Goal: Use online tool/utility: Utilize a website feature to perform a specific function

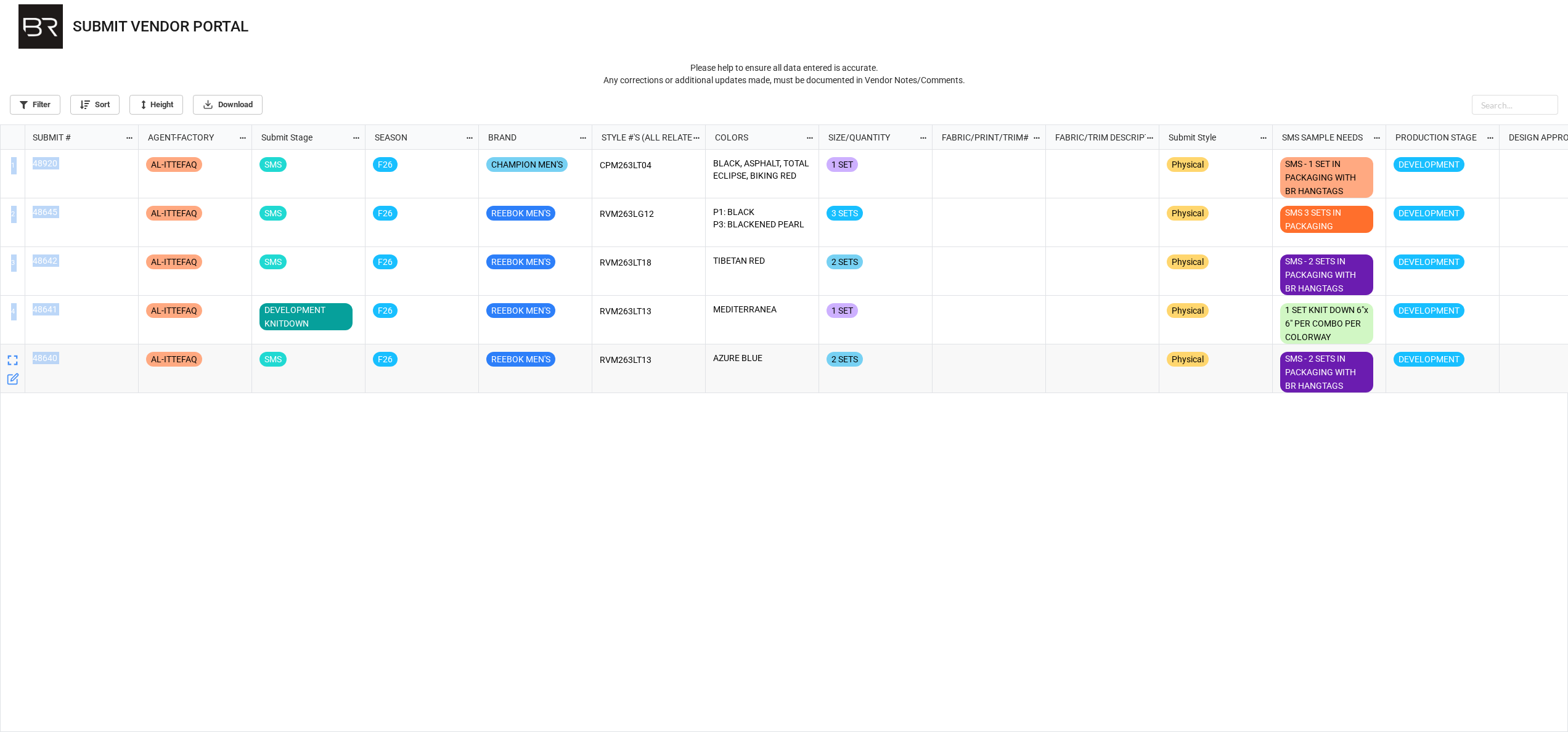
drag, startPoint x: 179, startPoint y: 728, endPoint x: 14, endPoint y: 716, distance: 165.4
click at [14, 716] on div "1 48920 2 48645 3 [PHONE_NUMBER] AL-ITTEFAQ SMS F26 CHAMPION MEN'S CPM263LT04 B…" at bounding box center [785, 440] width 1568 height 583
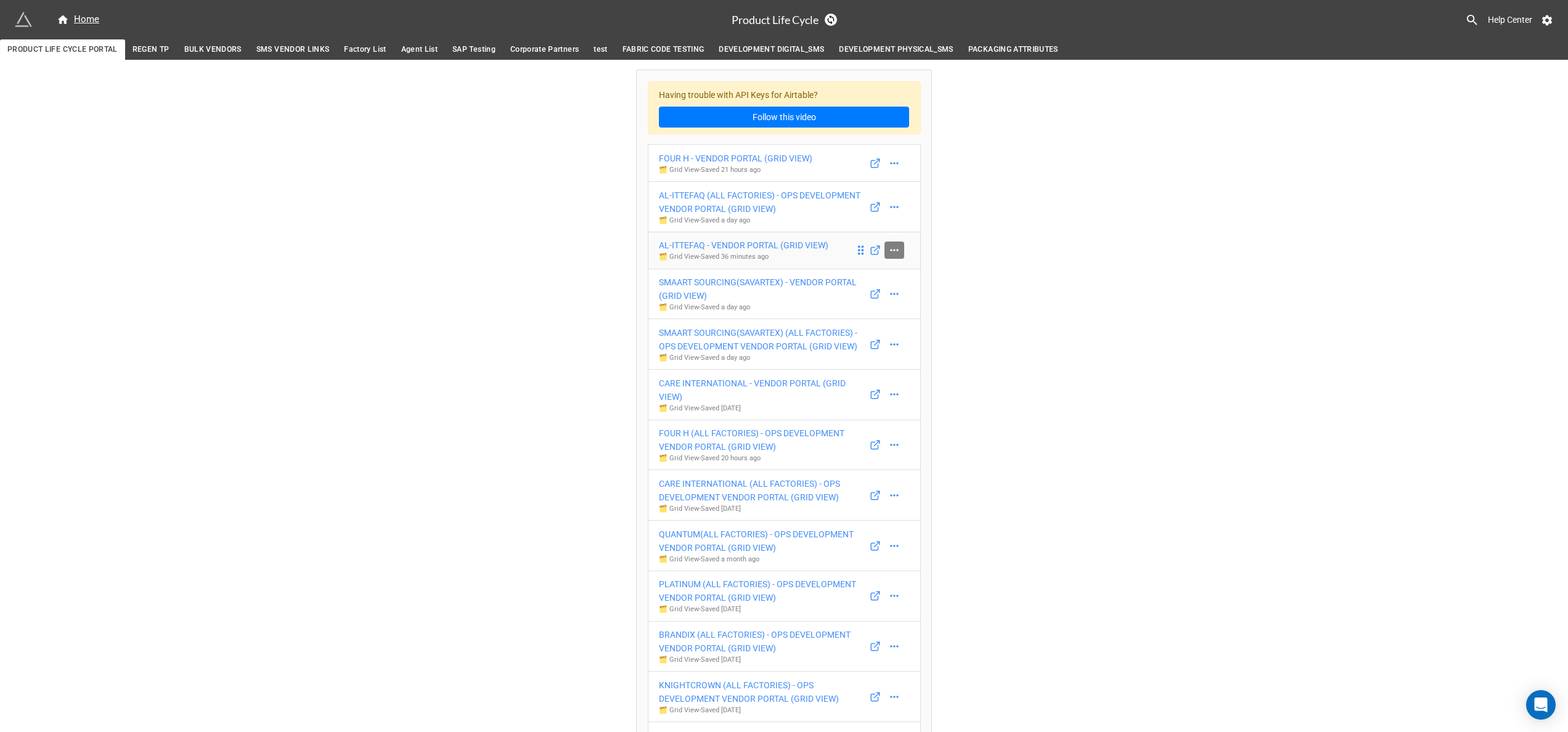
click at [891, 256] on icon at bounding box center [895, 250] width 12 height 12
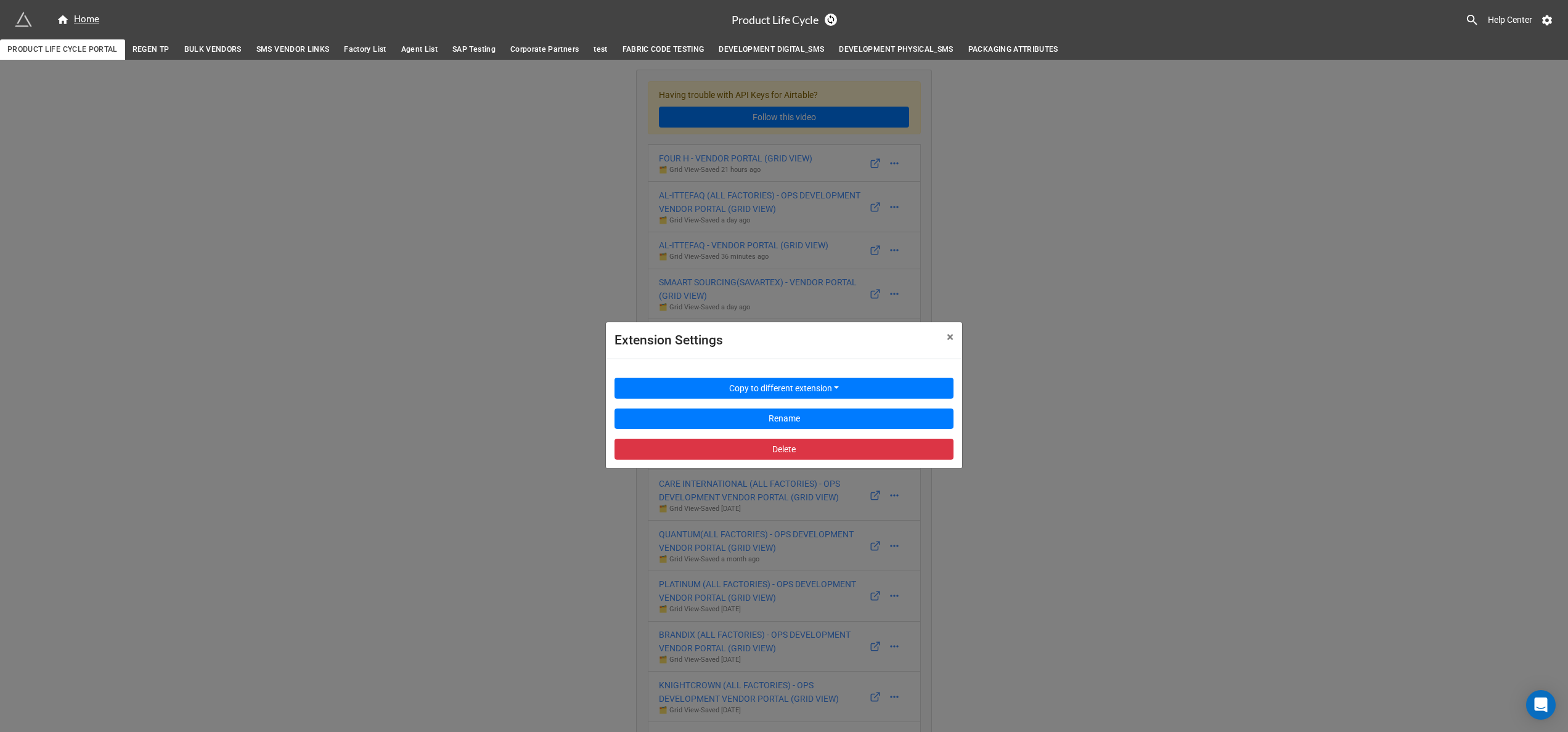
click at [1058, 251] on div "Extension Settings × Close Copy to different extension Rename Delete" at bounding box center [784, 426] width 1568 height 732
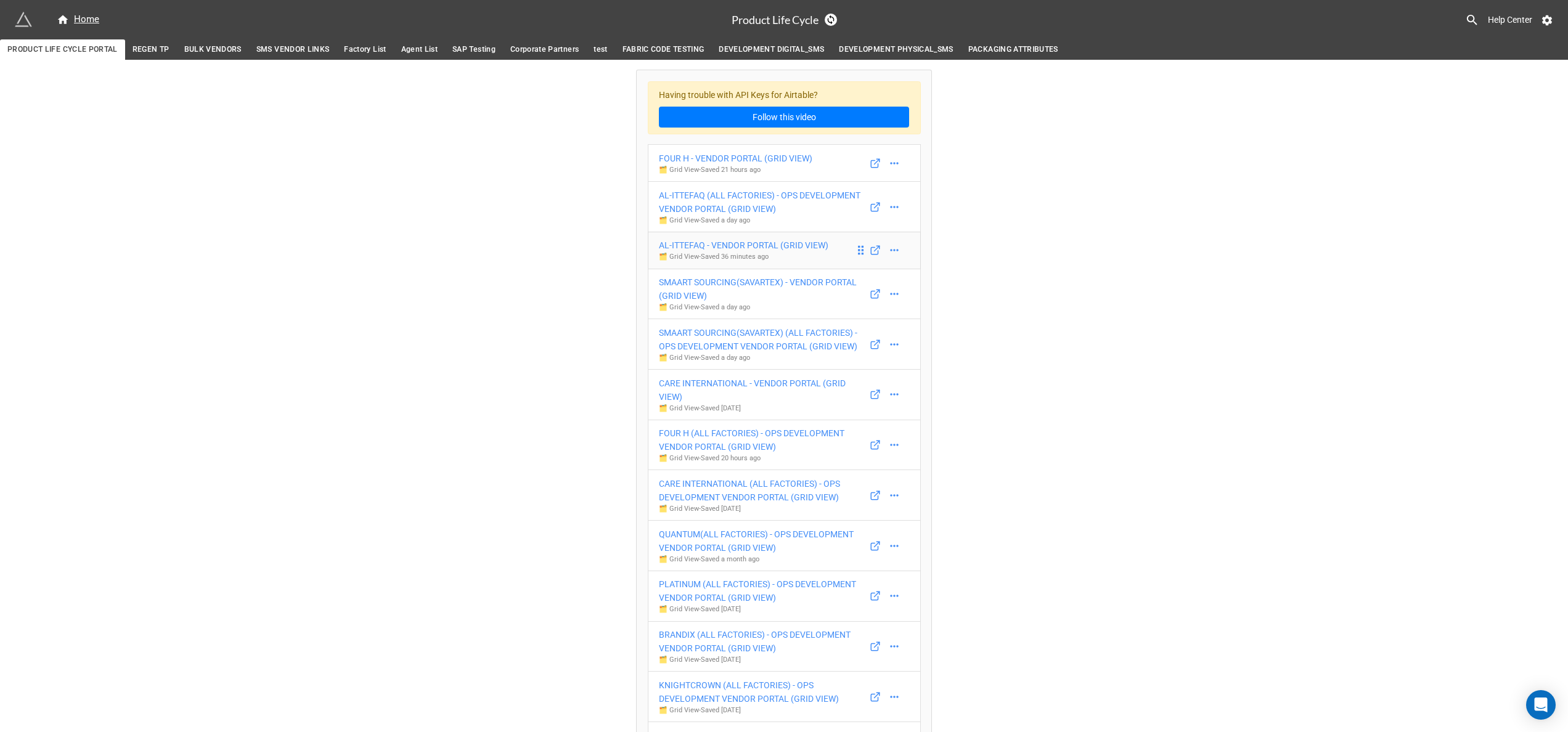
click at [810, 249] on div "AL-ITTEFAQ - VENDOR PORTAL (GRID VIEW)" at bounding box center [743, 245] width 169 height 14
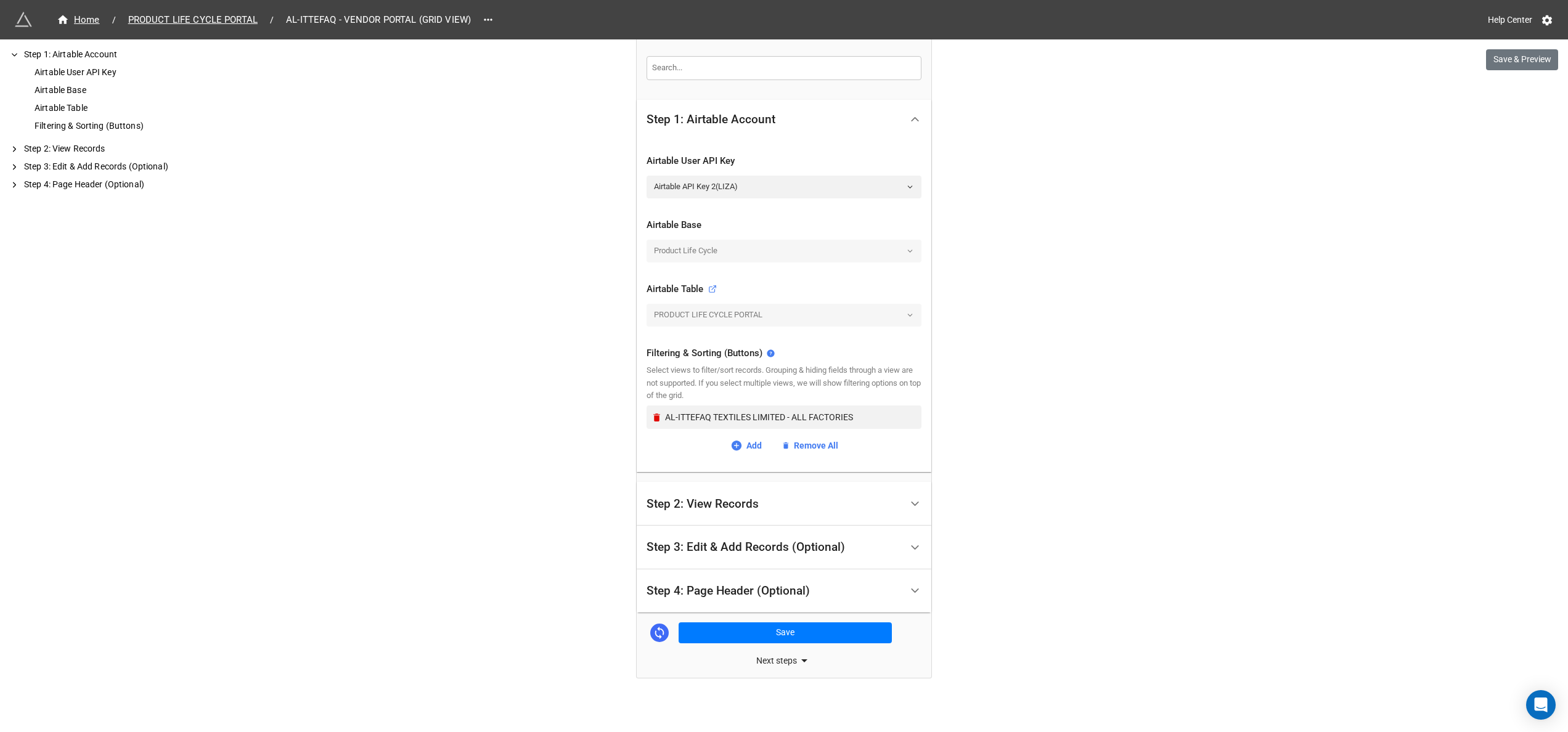
scroll to position [199, 0]
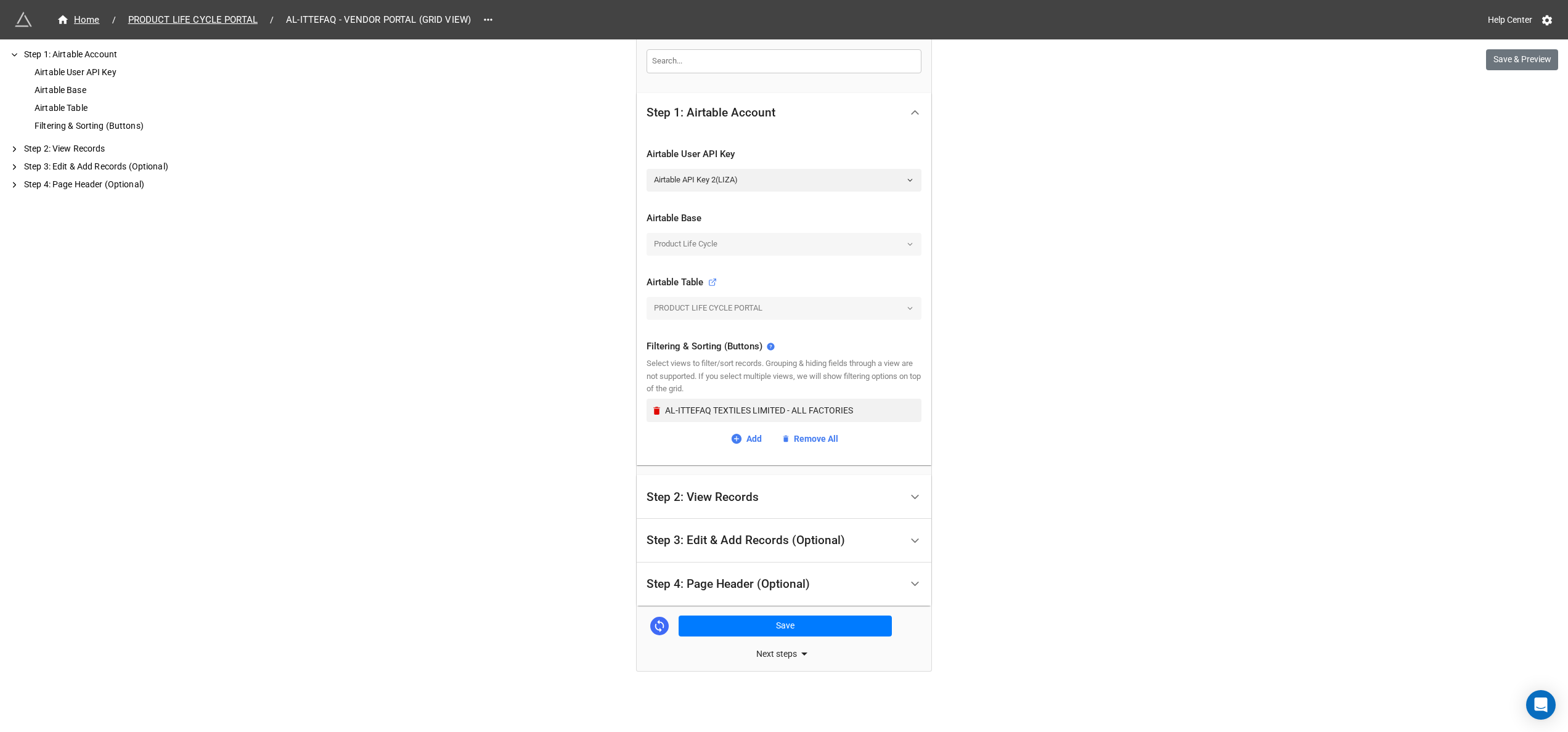
click at [901, 514] on div "Step 2: View Records" at bounding box center [784, 496] width 294 height 44
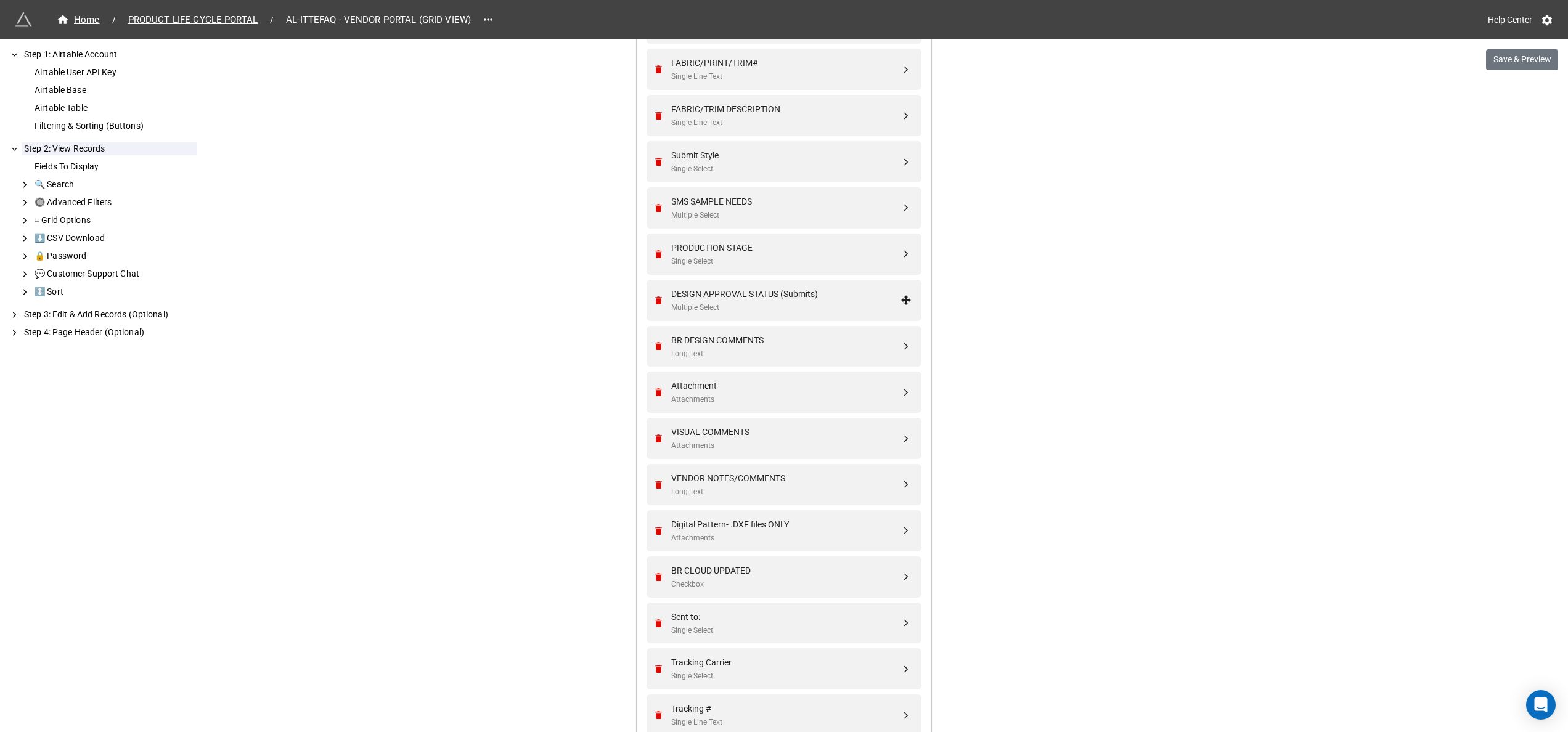
scroll to position [740, 0]
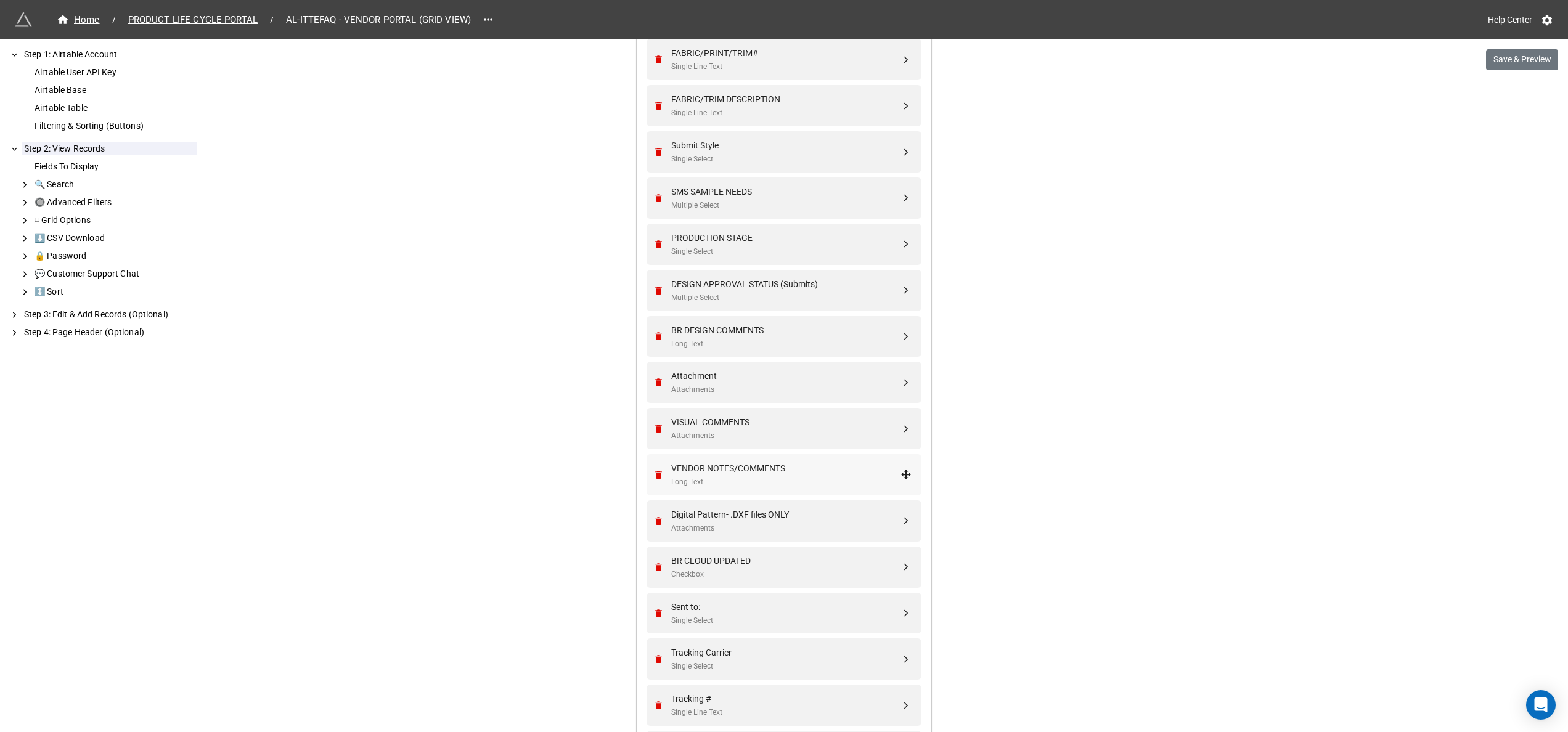
click at [895, 483] on div "Long Text" at bounding box center [787, 483] width 230 height 12
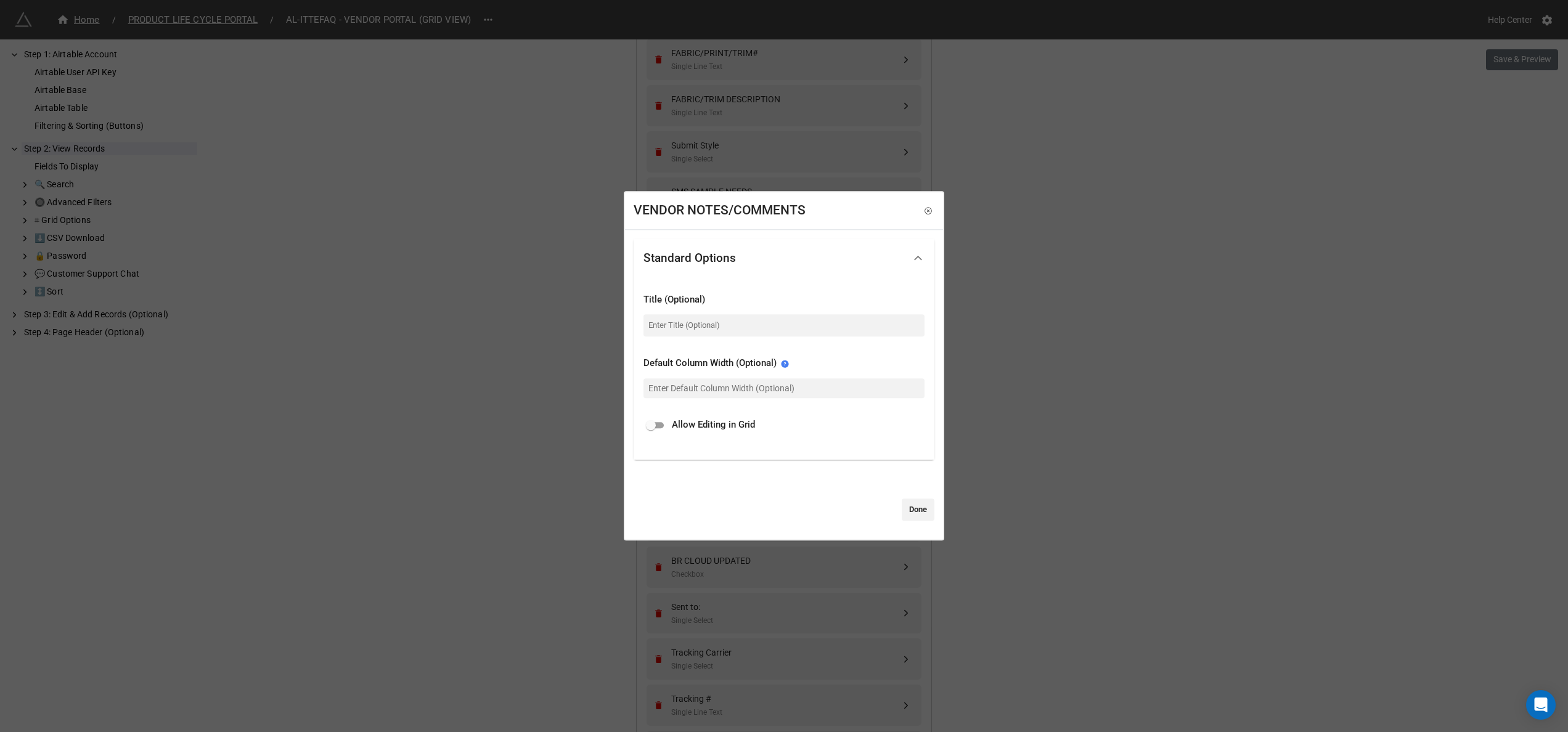
click at [656, 418] on input "checkbox" at bounding box center [650, 425] width 44 height 15
checkbox input "true"
click at [906, 508] on link "Done" at bounding box center [919, 510] width 33 height 22
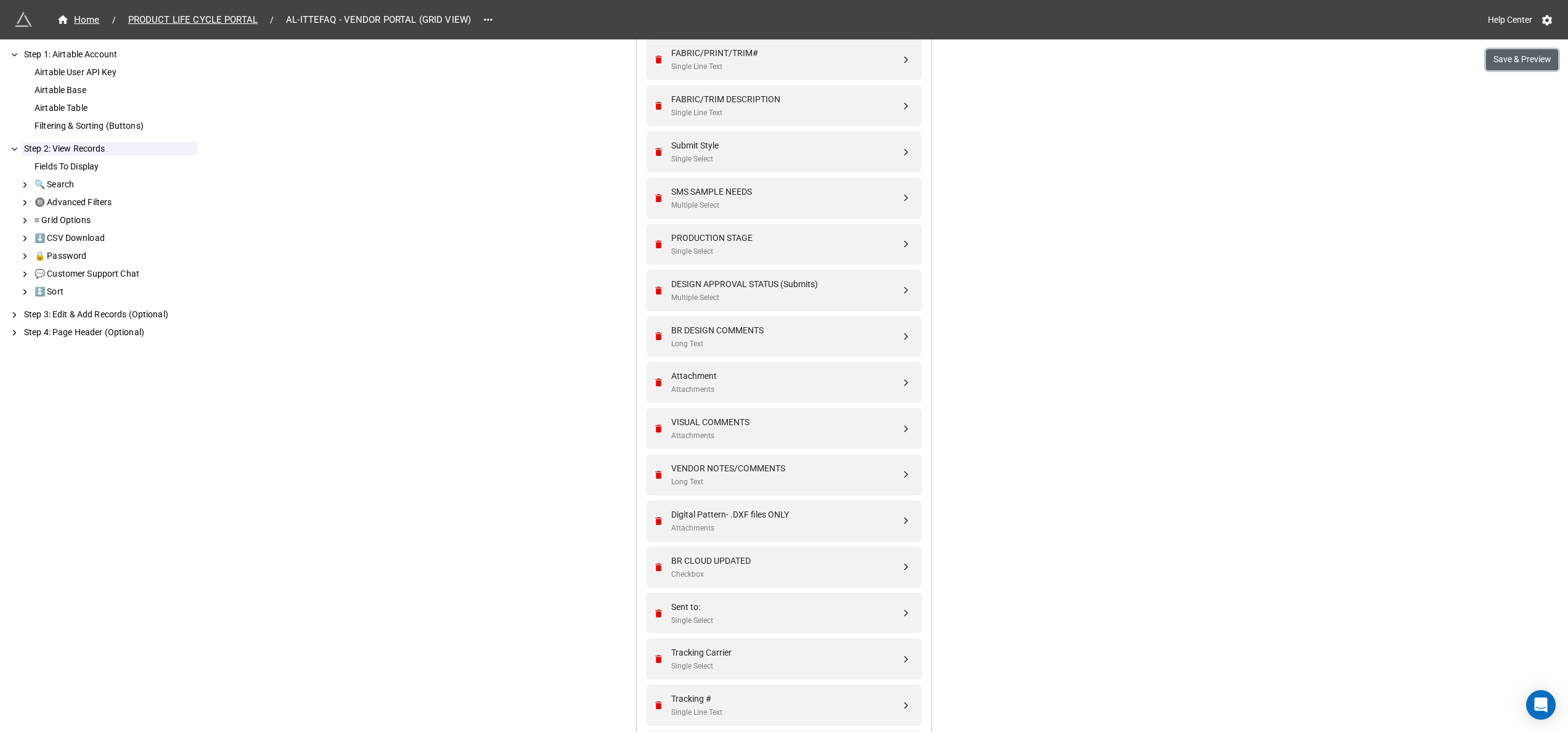
click at [1509, 60] on button "Save & Preview" at bounding box center [1522, 60] width 73 height 21
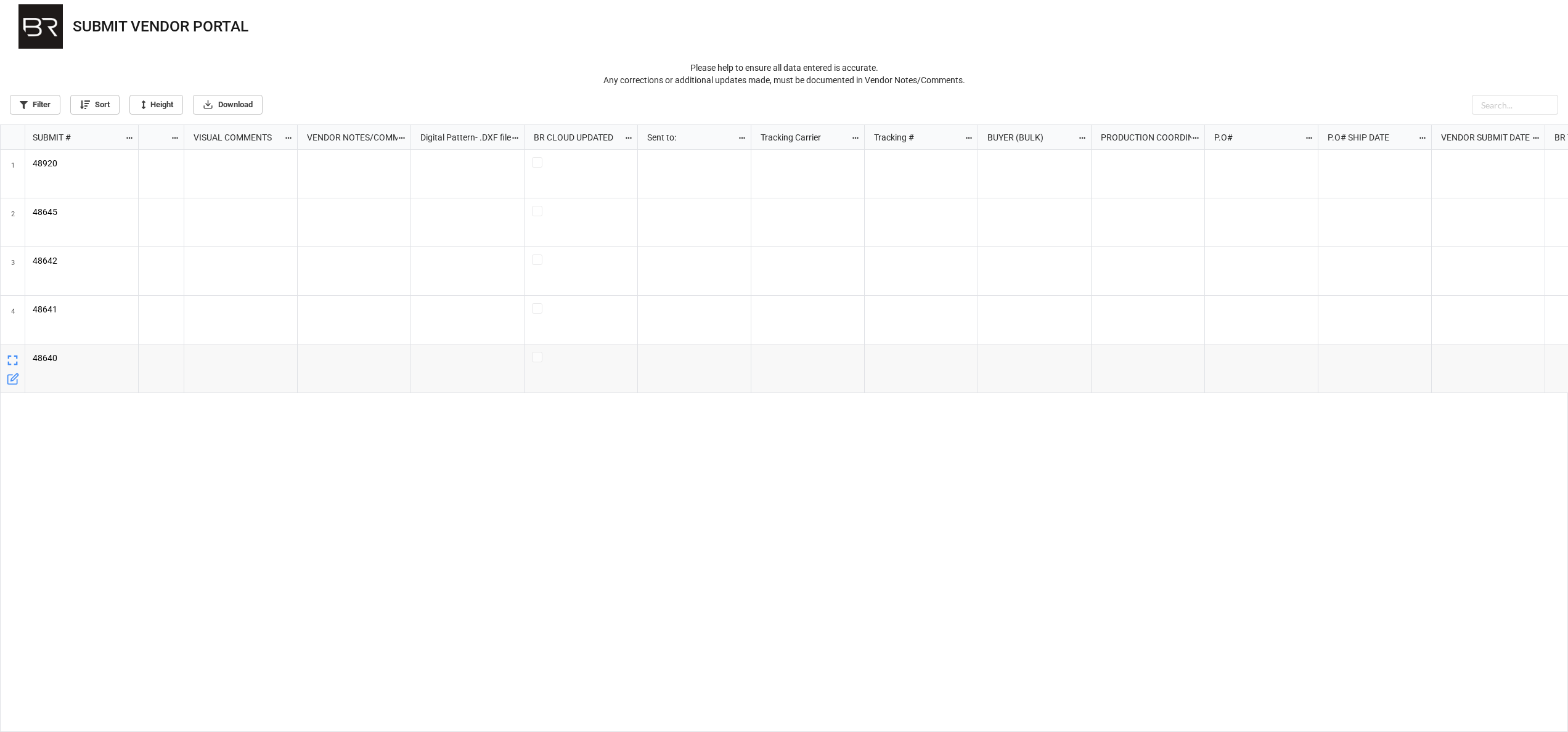
scroll to position [0, 1662]
